Goal: Transaction & Acquisition: Book appointment/travel/reservation

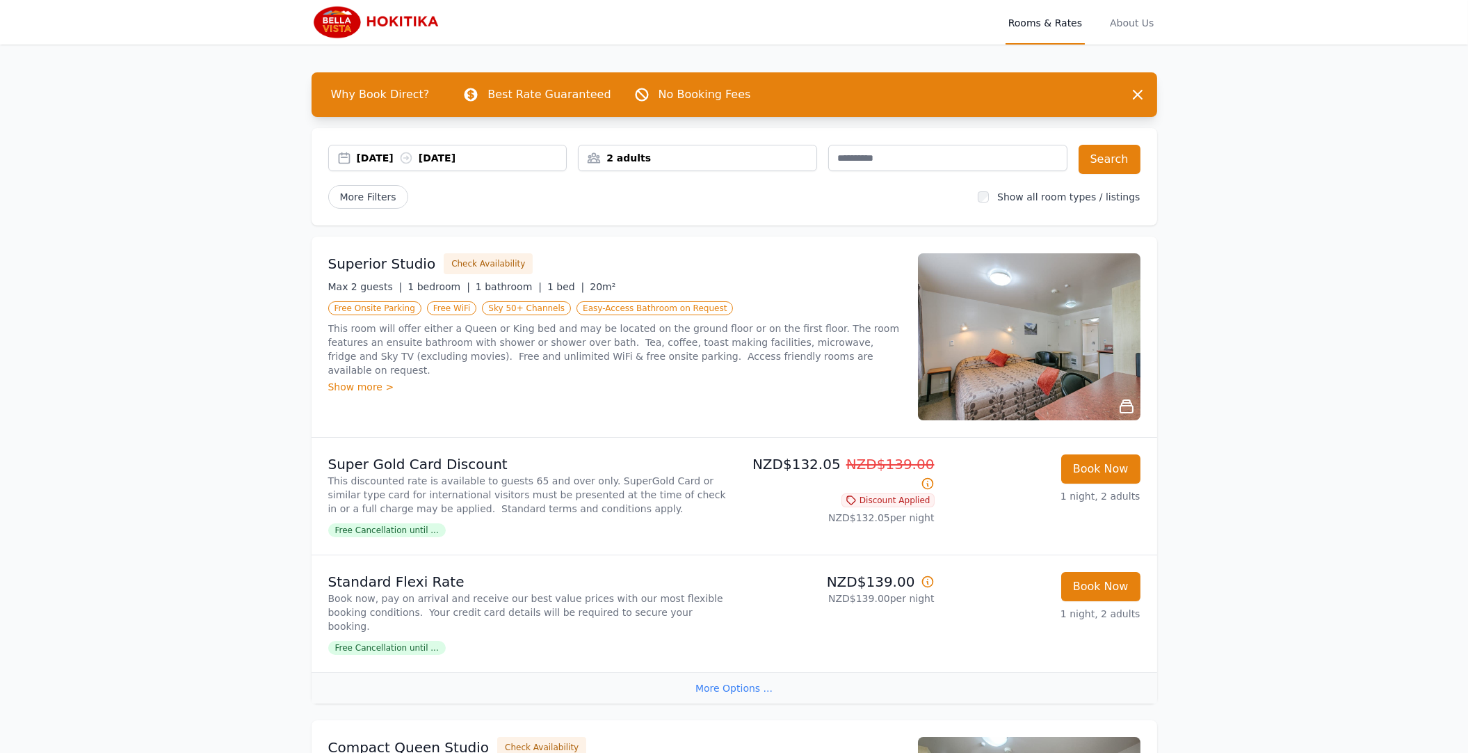
click at [714, 161] on div "2 adults" at bounding box center [698, 158] width 238 height 14
click at [682, 246] on icon at bounding box center [682, 251] width 11 height 11
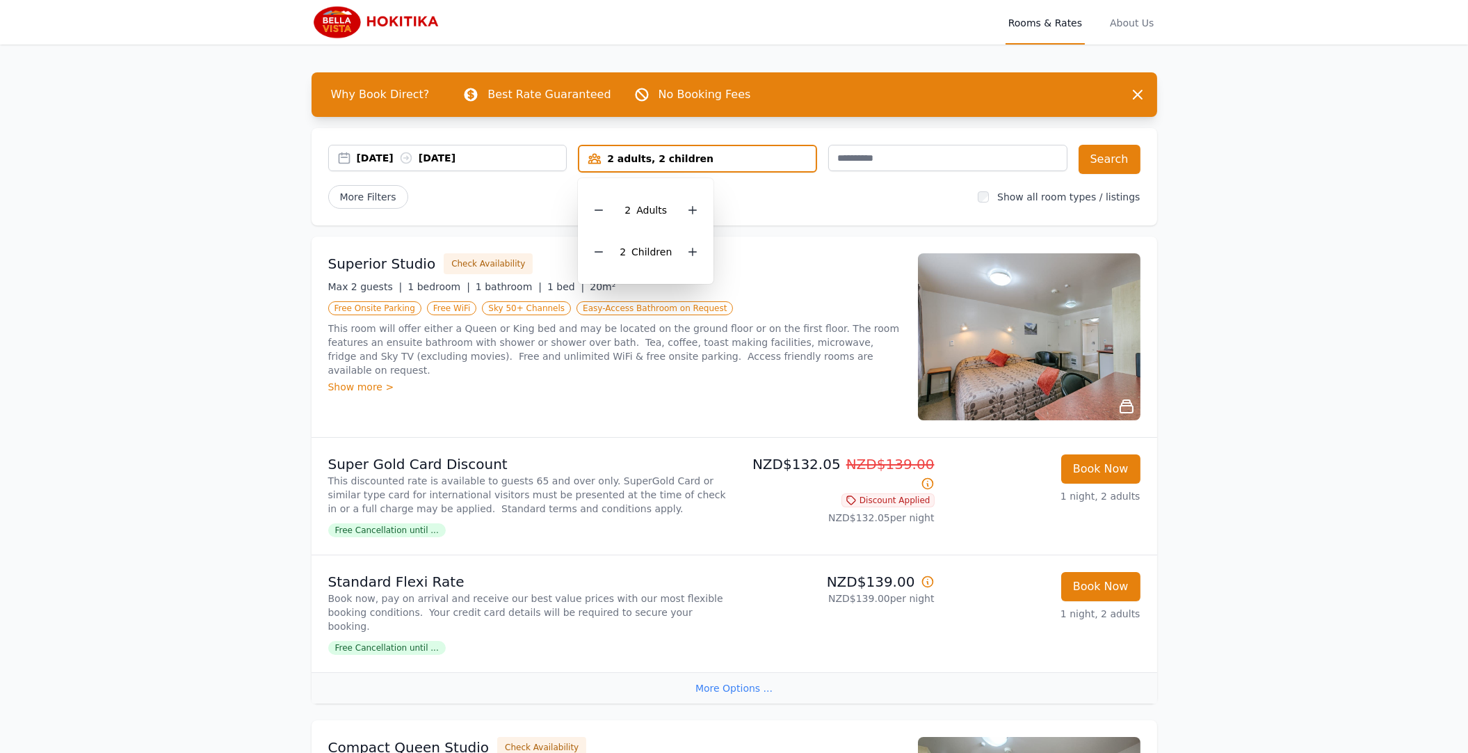
click at [394, 159] on div "[DATE] [DATE]" at bounding box center [462, 158] width 210 height 14
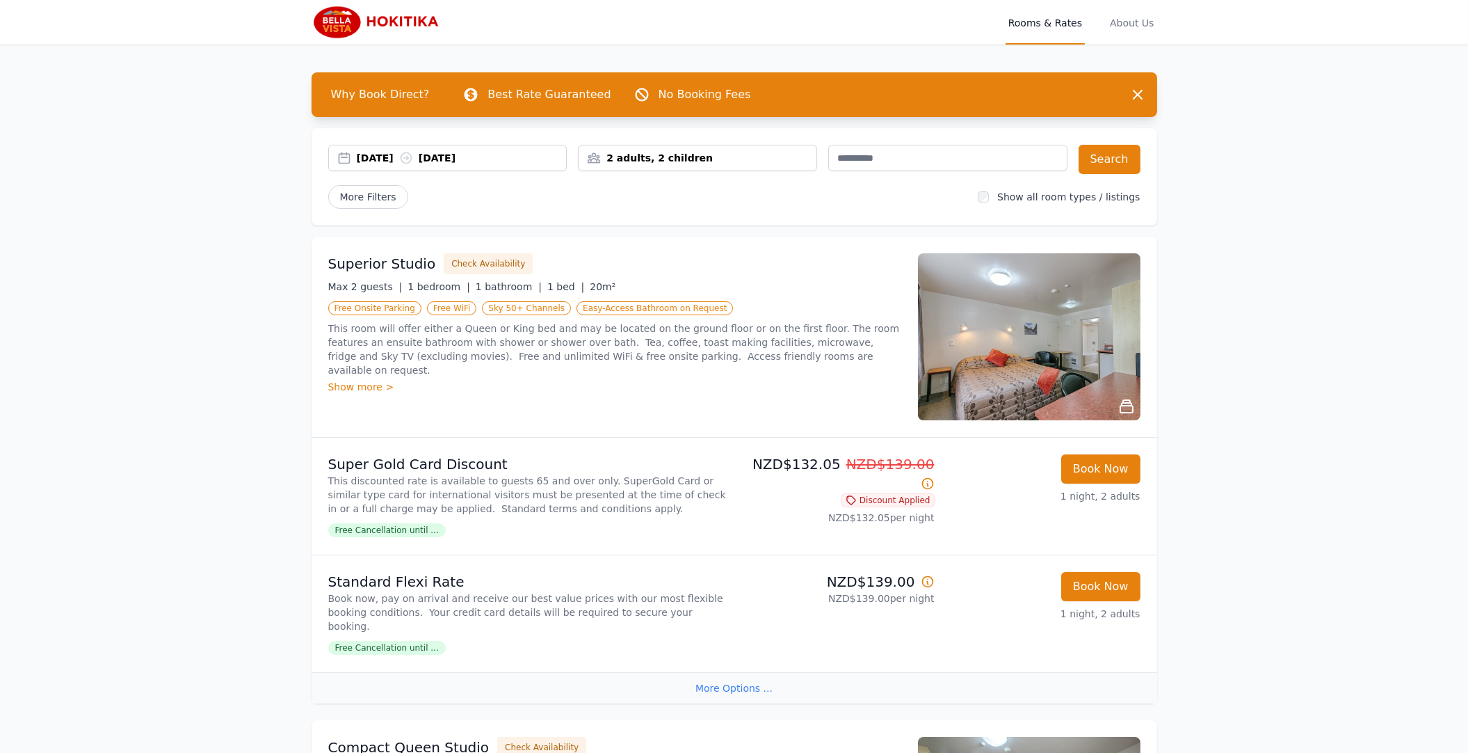
click at [372, 158] on div "[DATE] [DATE]" at bounding box center [462, 158] width 210 height 14
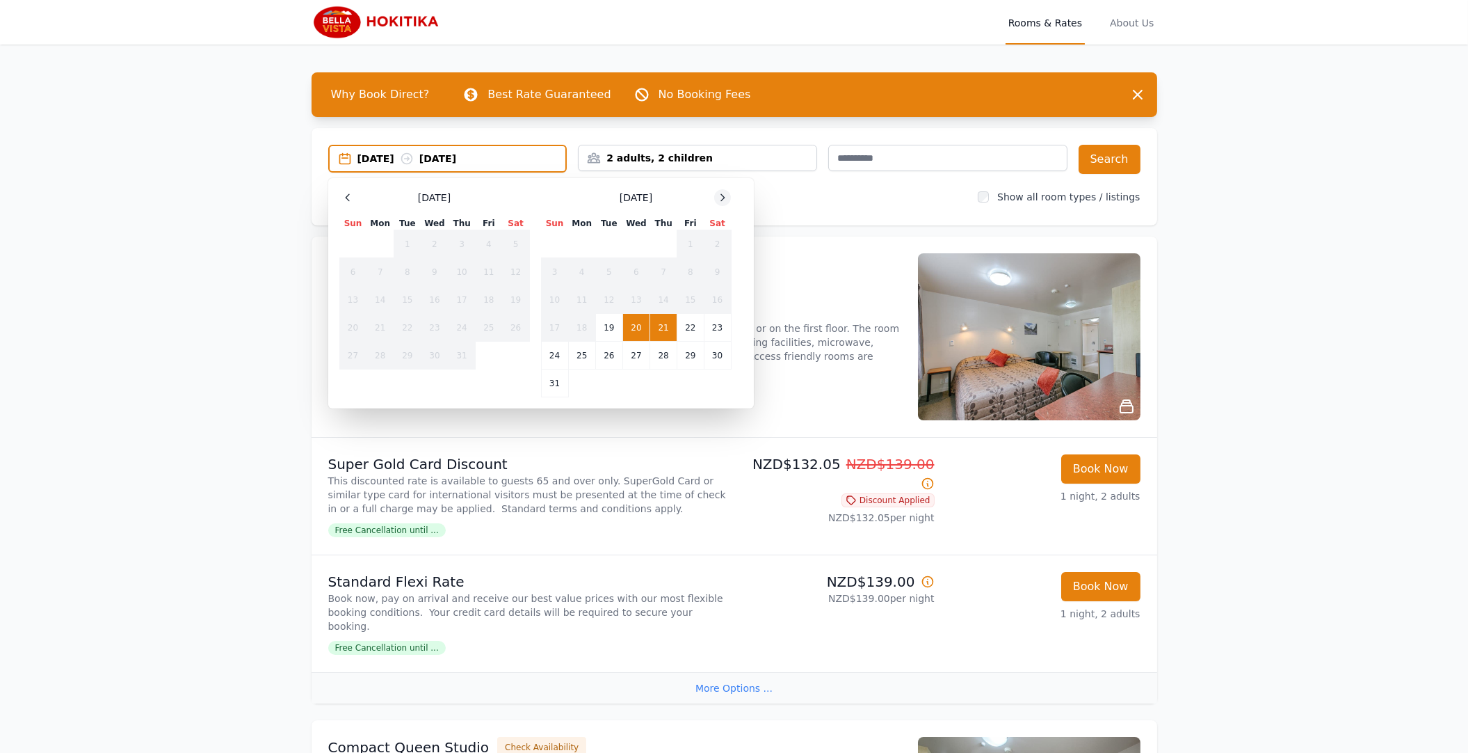
click at [722, 198] on icon at bounding box center [722, 197] width 11 height 11
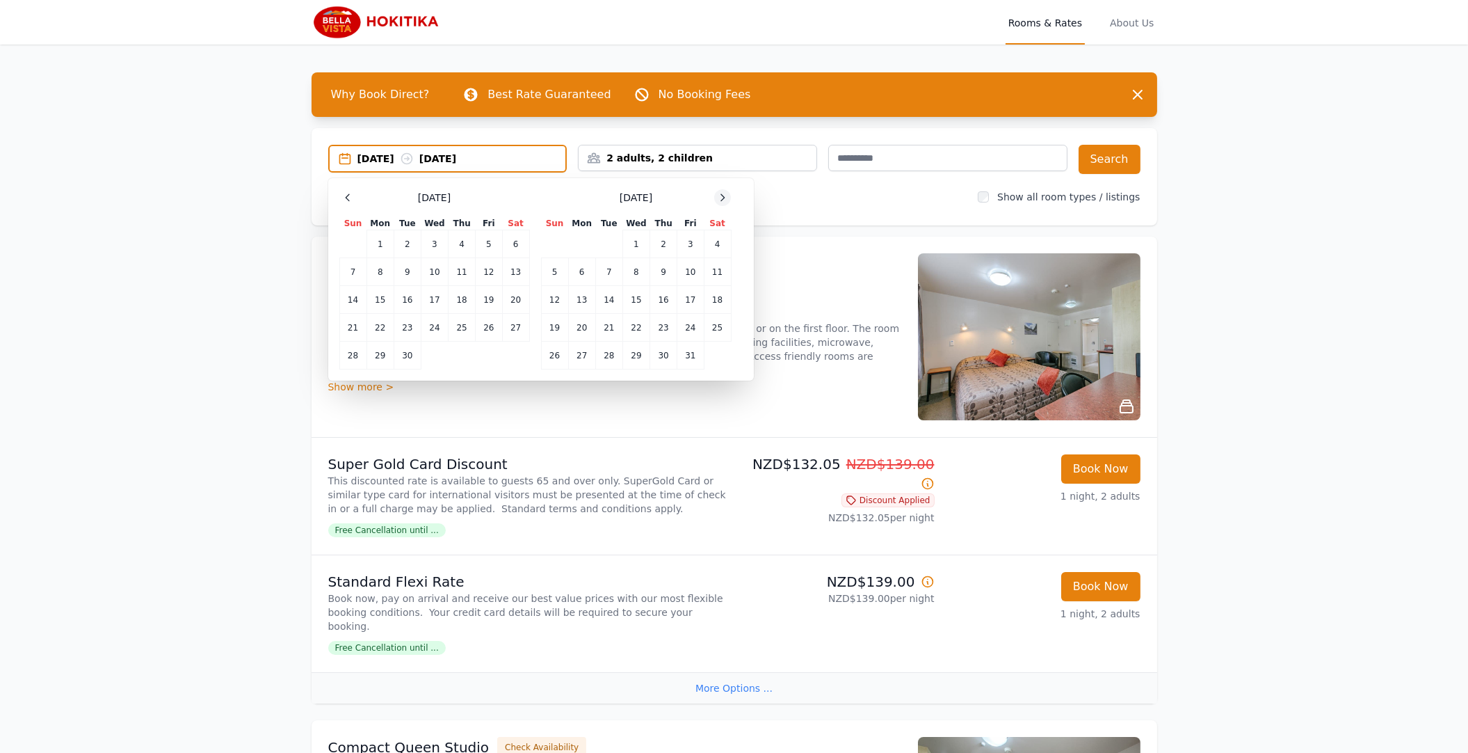
click at [722, 198] on icon at bounding box center [722, 197] width 11 height 11
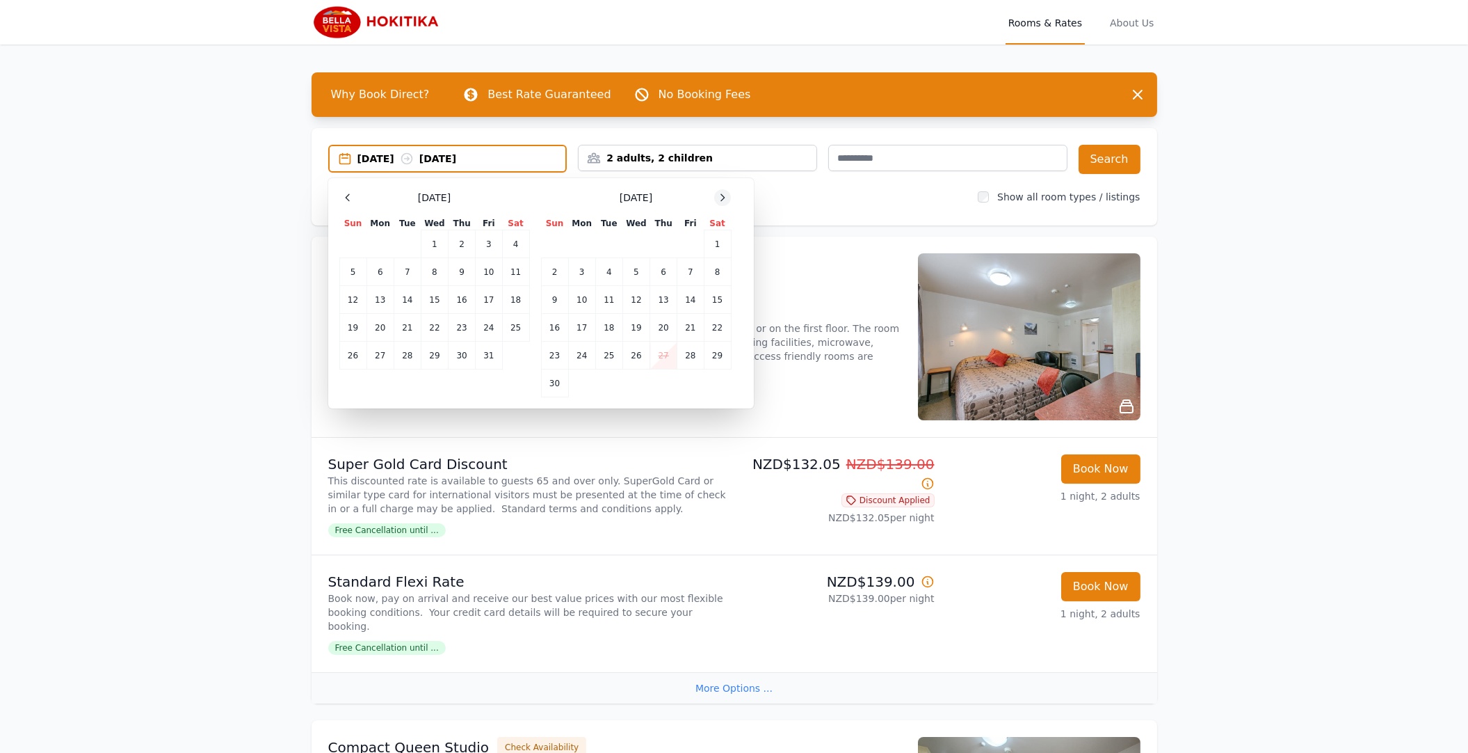
click at [722, 198] on icon at bounding box center [722, 197] width 11 height 11
click at [579, 243] on td "1" at bounding box center [581, 244] width 27 height 28
click at [608, 244] on td "2" at bounding box center [608, 244] width 27 height 28
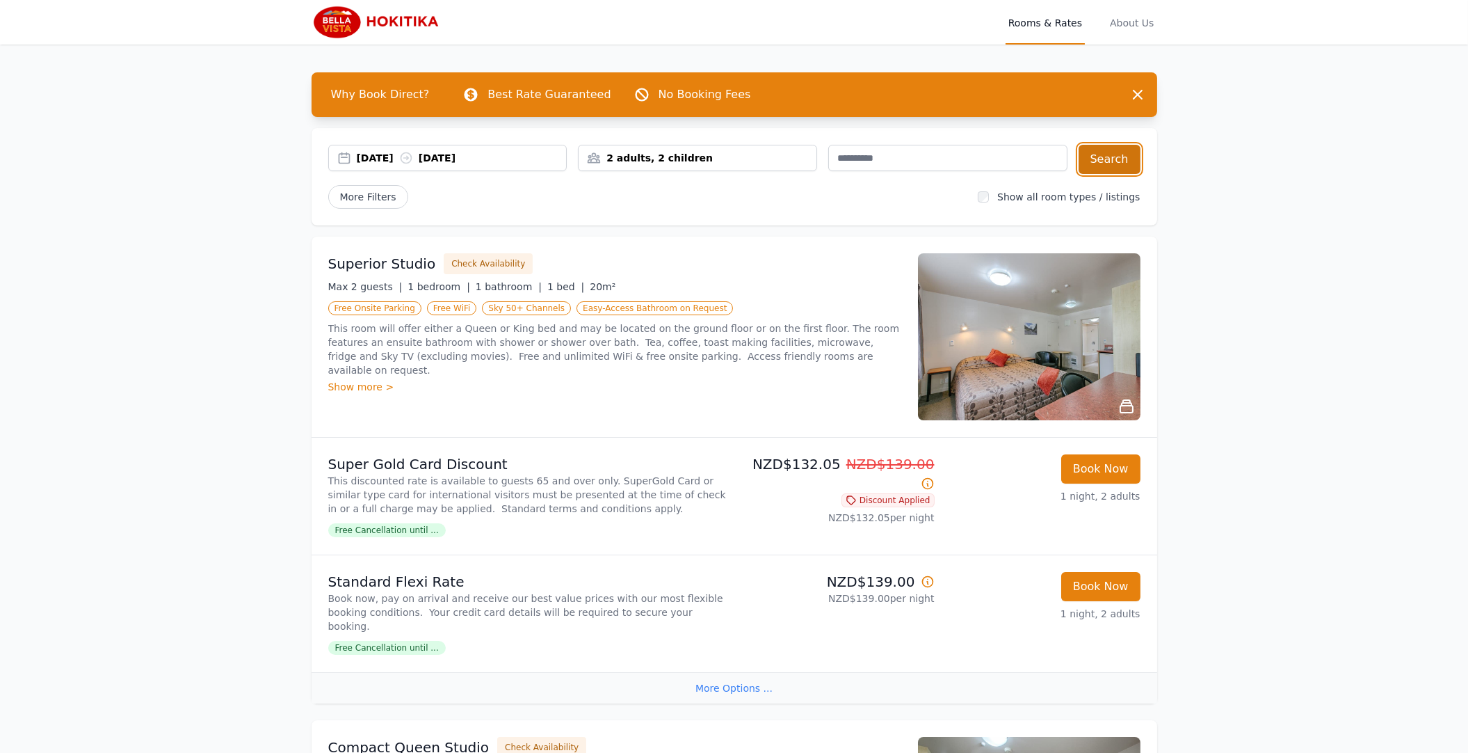
click at [1108, 161] on button "Search" at bounding box center [1110, 159] width 62 height 29
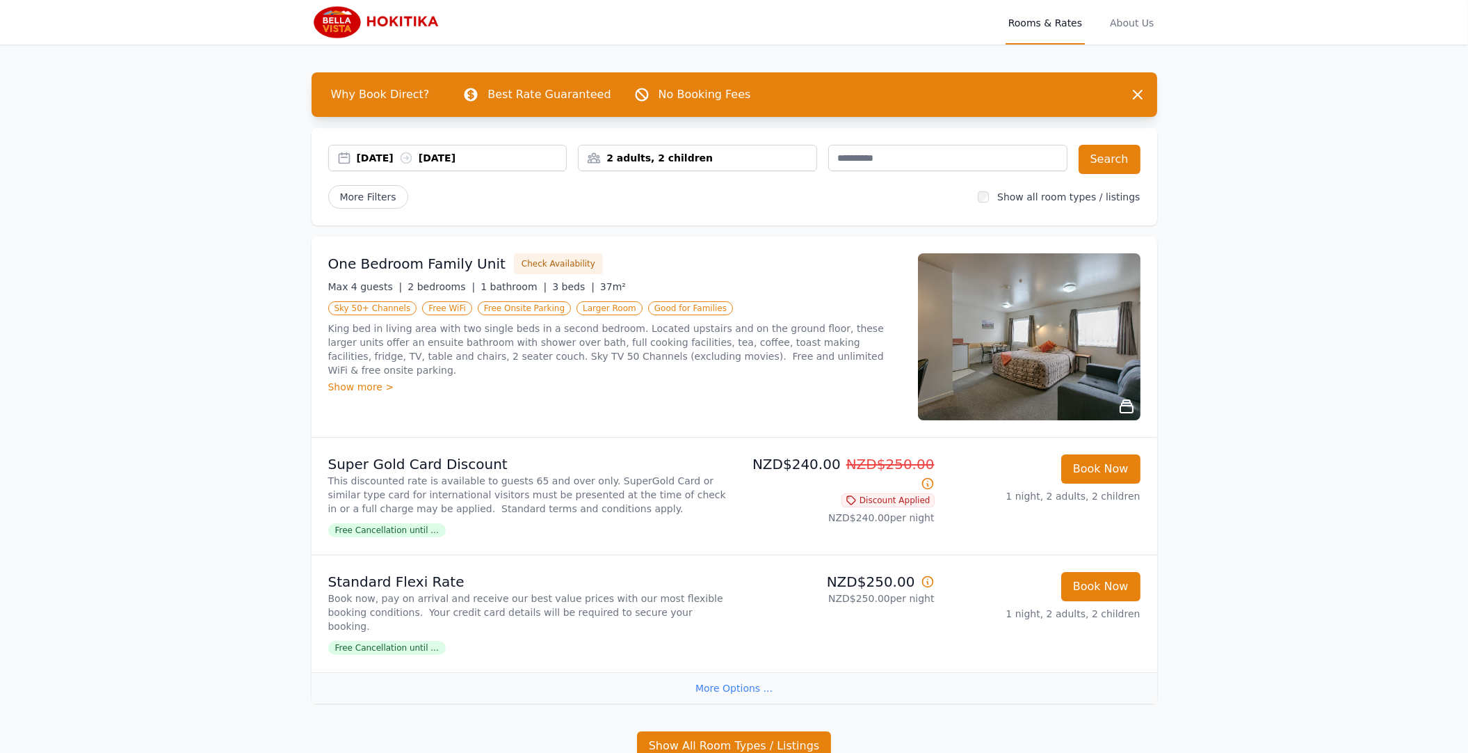
click at [419, 641] on span "Free Cancellation until ..." at bounding box center [387, 648] width 118 height 14
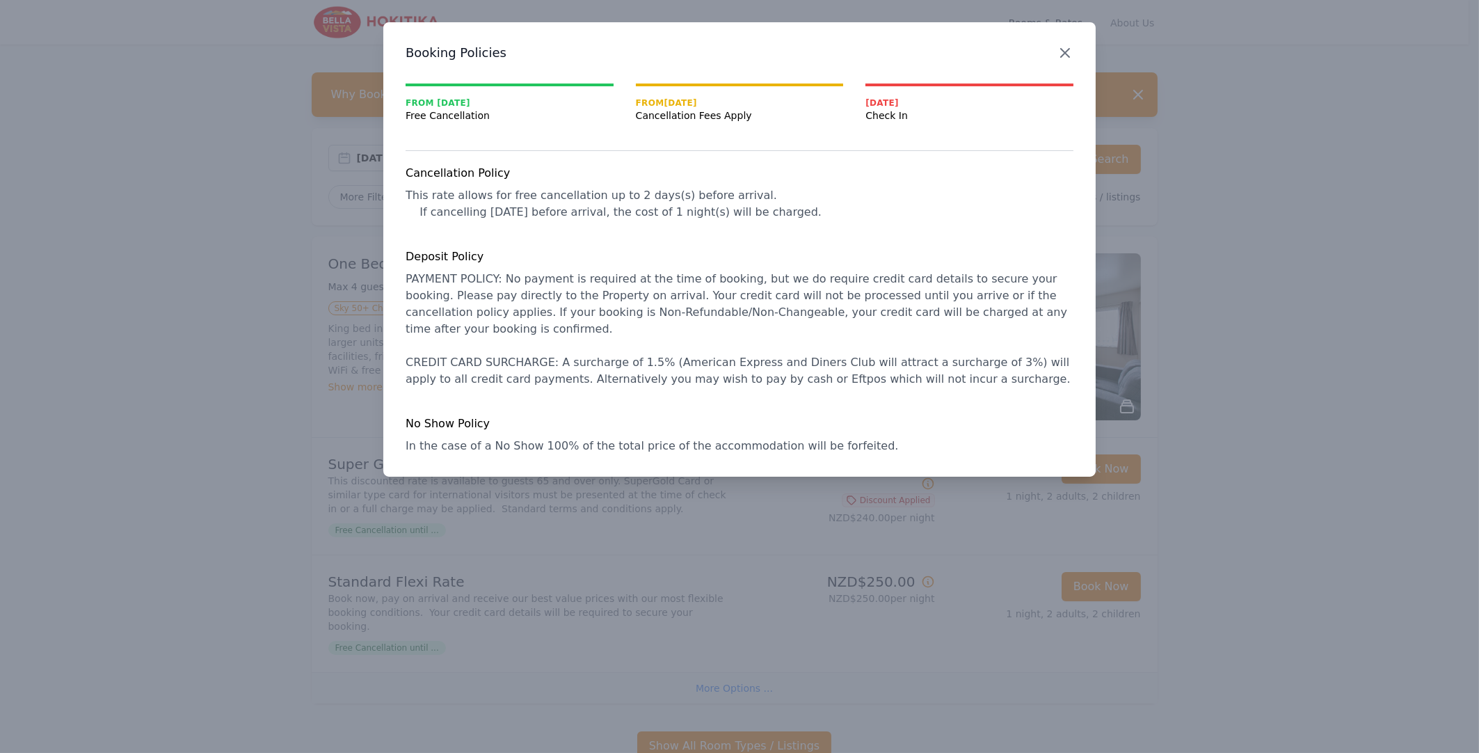
click at [1065, 49] on icon "button" at bounding box center [1064, 53] width 17 height 17
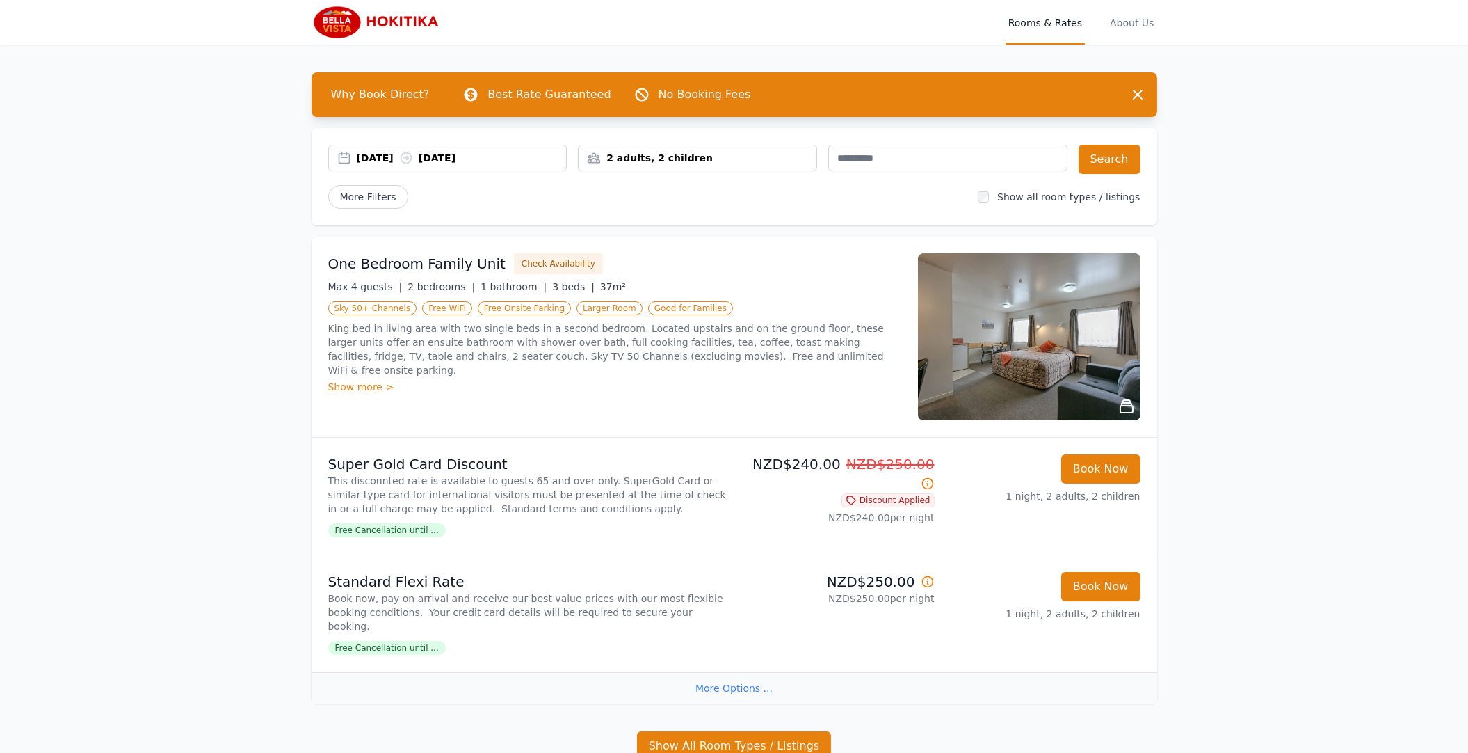
click at [407, 159] on div "[DATE] [DATE]" at bounding box center [462, 158] width 210 height 14
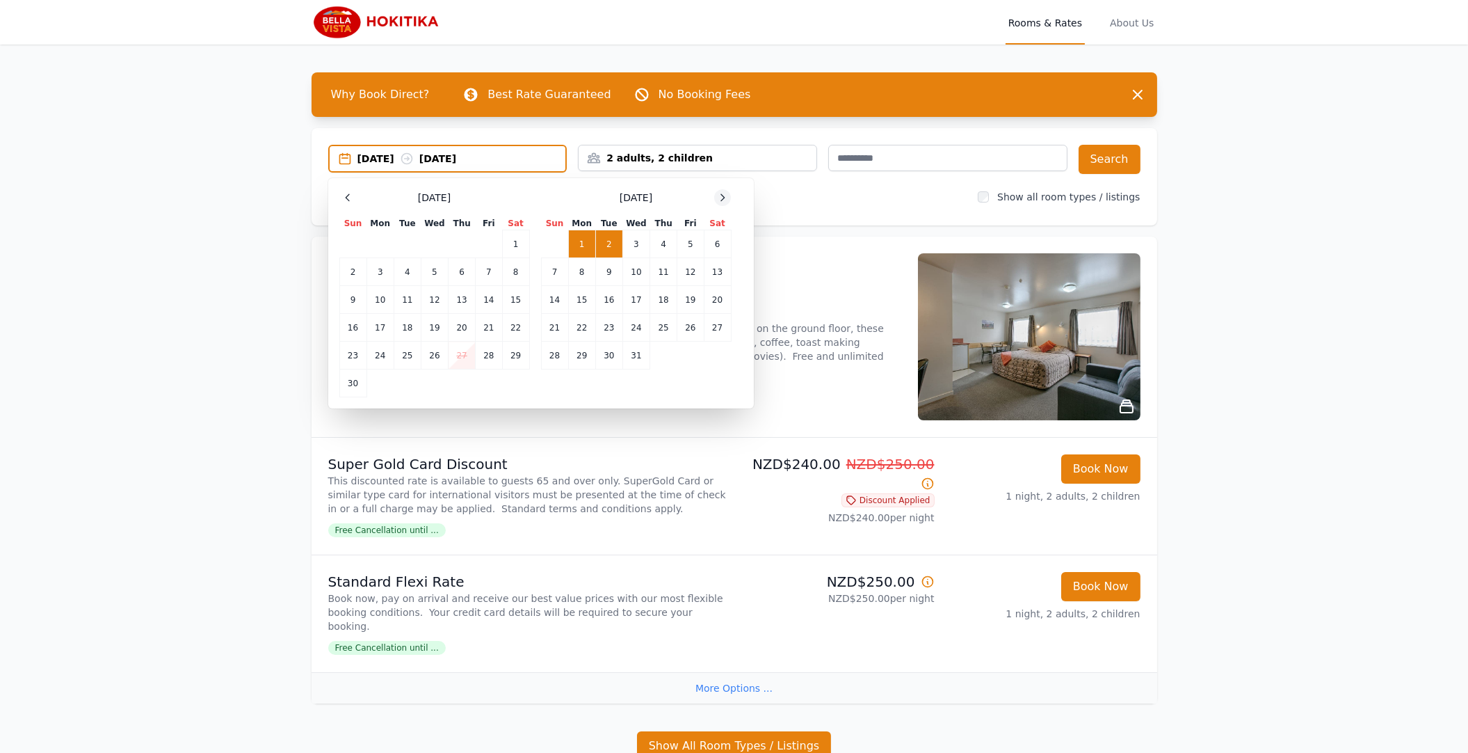
click at [718, 195] on icon at bounding box center [722, 197] width 11 height 11
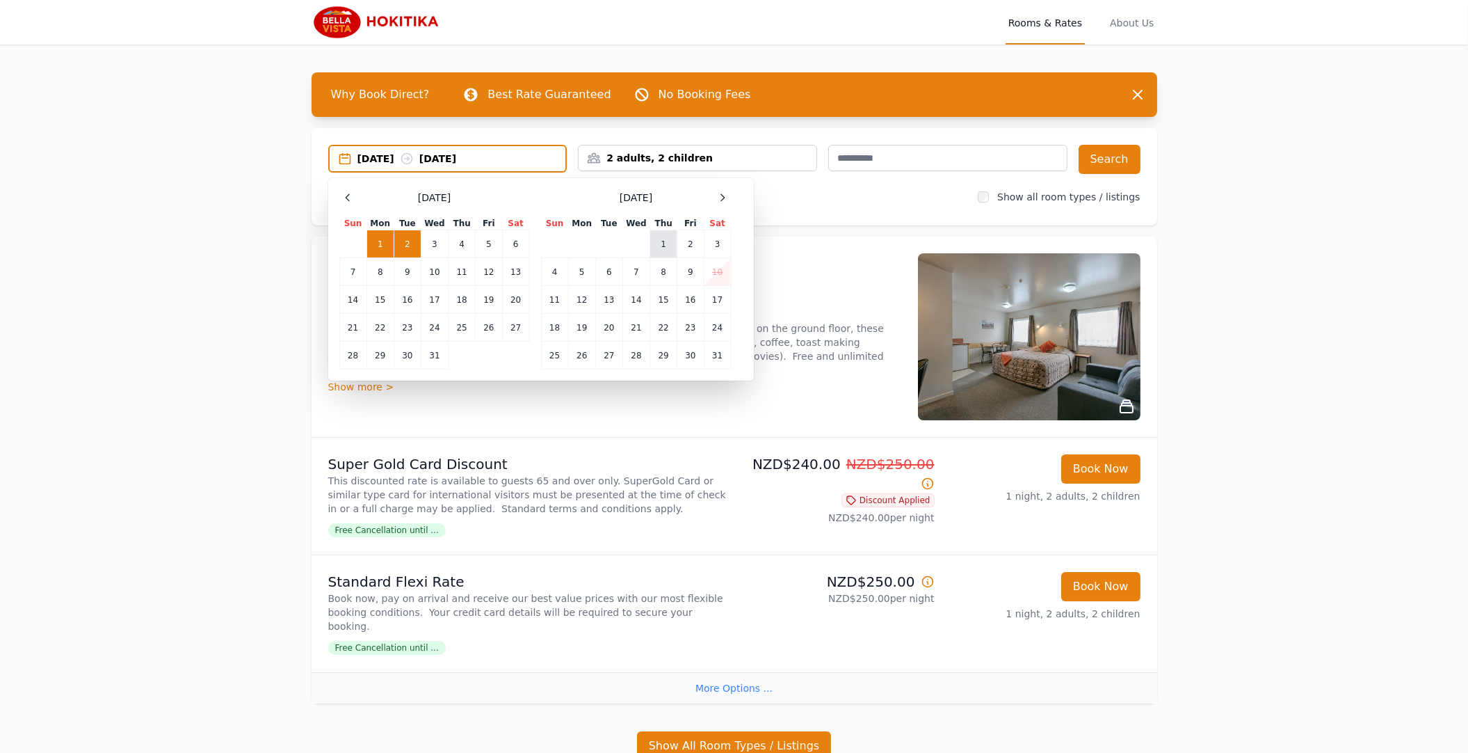
click at [666, 246] on td "1" at bounding box center [663, 244] width 27 height 28
click at [688, 246] on td "2" at bounding box center [690, 244] width 26 height 28
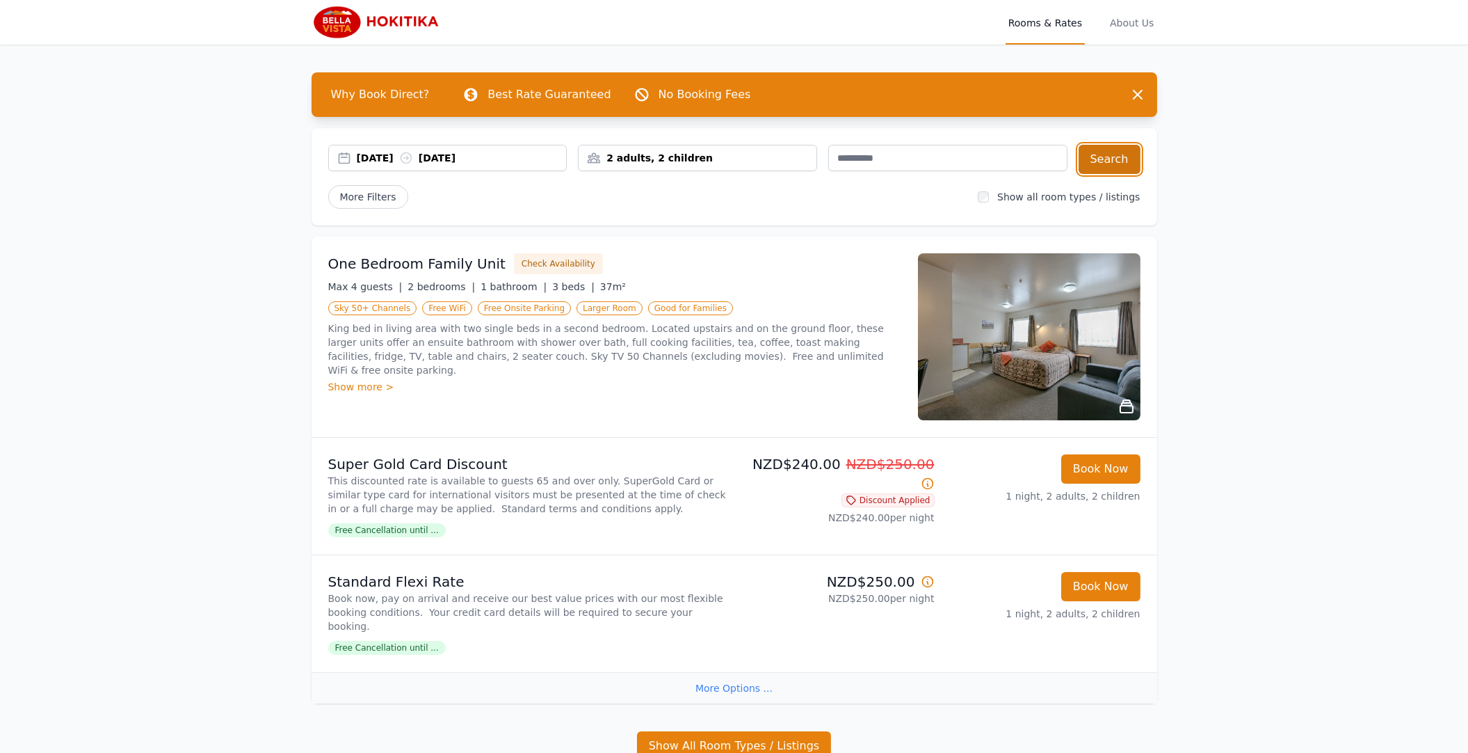
click at [1118, 161] on button "Search" at bounding box center [1110, 159] width 62 height 29
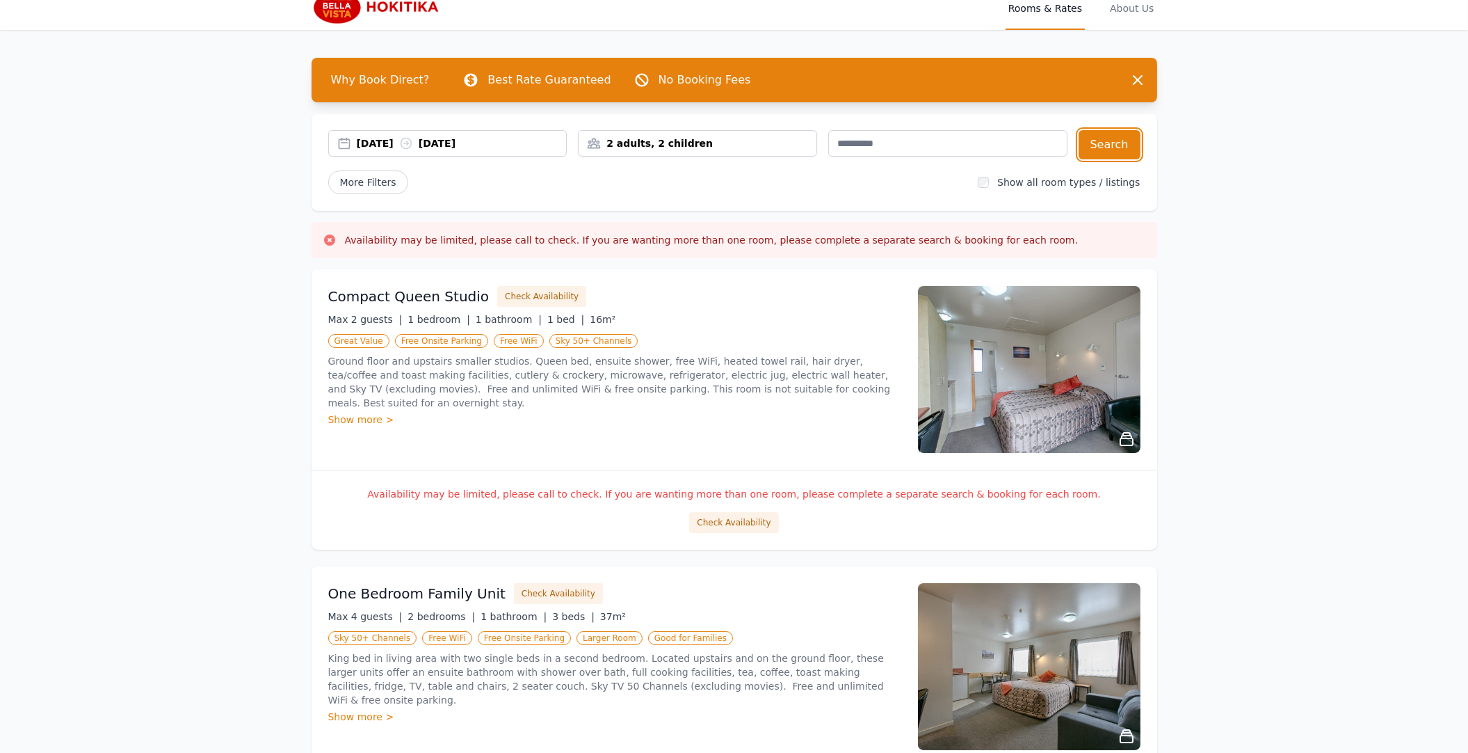
scroll to position [12, 0]
